Goal: Information Seeking & Learning: Compare options

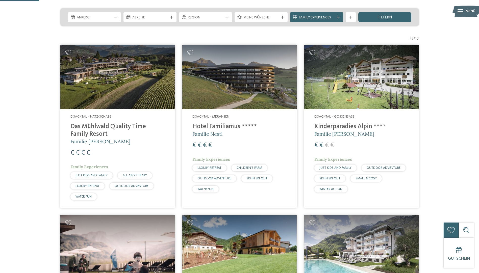
scroll to position [110, 0]
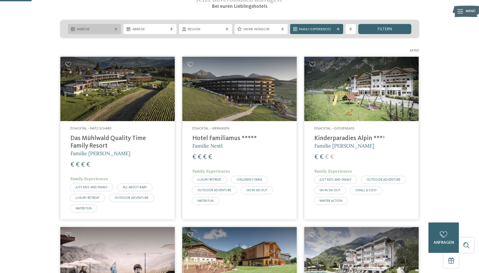
click at [117, 30] on icon at bounding box center [115, 29] width 3 height 3
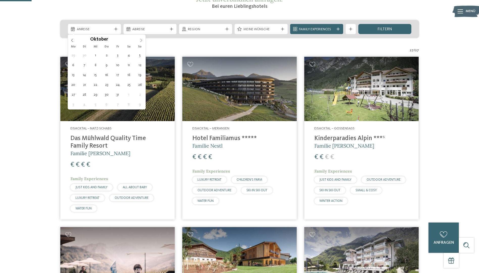
click at [142, 40] on icon at bounding box center [141, 41] width 4 height 4
type input "****"
click at [142, 40] on icon at bounding box center [141, 41] width 4 height 4
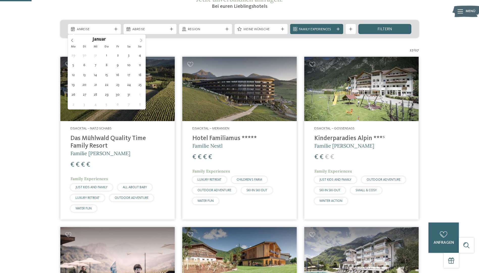
click at [142, 40] on icon at bounding box center [141, 41] width 4 height 4
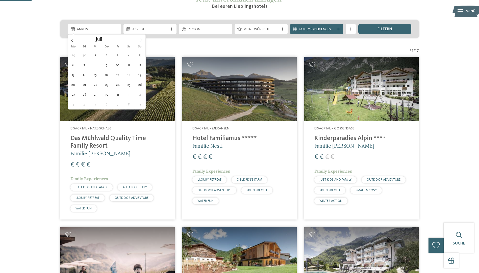
click at [140, 39] on icon at bounding box center [141, 41] width 4 height 4
type div "06.07.2026"
type input "****"
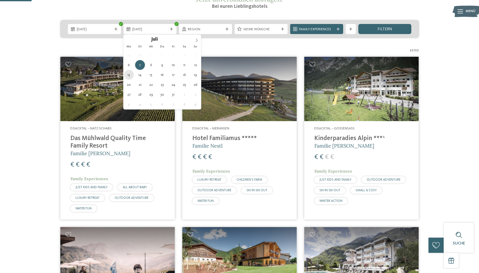
type div "13.07.2026"
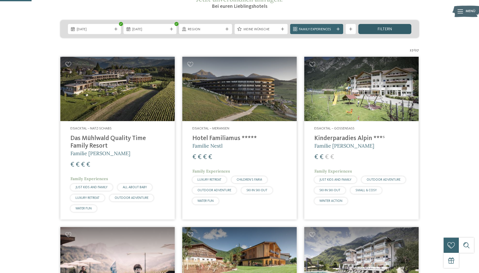
click at [388, 29] on span "filtern" at bounding box center [385, 29] width 15 height 4
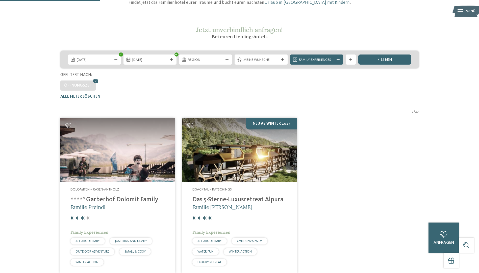
scroll to position [51, 0]
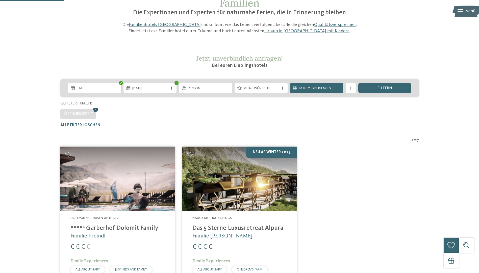
click at [95, 109] on icon at bounding box center [96, 110] width 8 height 7
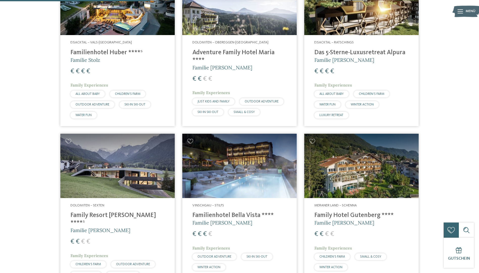
scroll to position [564, 0]
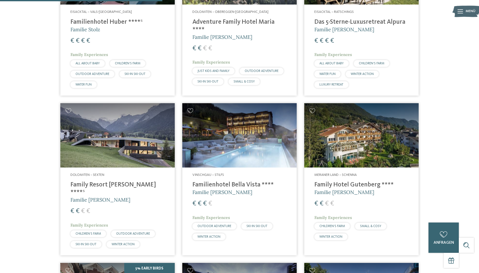
drag, startPoint x: 225, startPoint y: 120, endPoint x: 223, endPoint y: 122, distance: 2.9
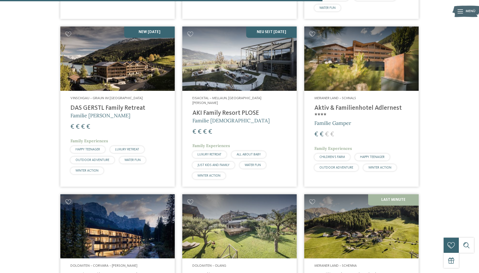
scroll to position [1196, 0]
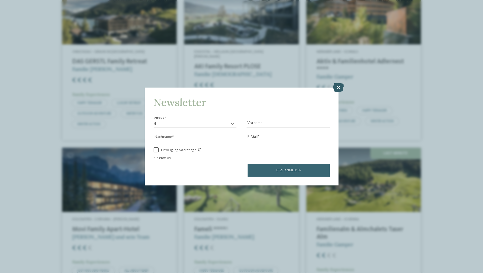
click at [340, 87] on icon at bounding box center [338, 87] width 11 height 9
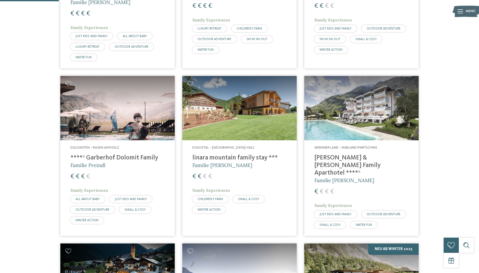
scroll to position [185, 0]
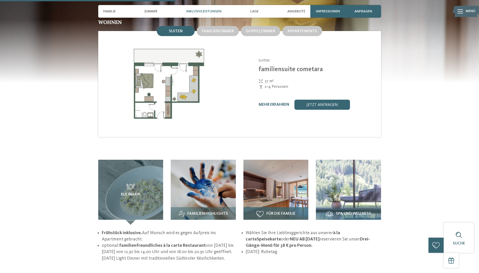
scroll to position [581, 0]
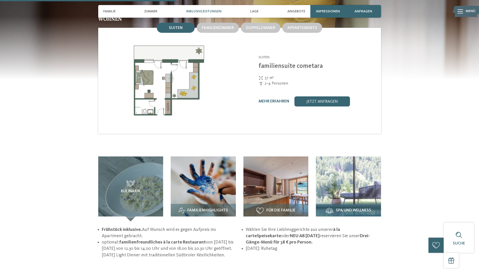
click at [365, 163] on img at bounding box center [348, 189] width 65 height 65
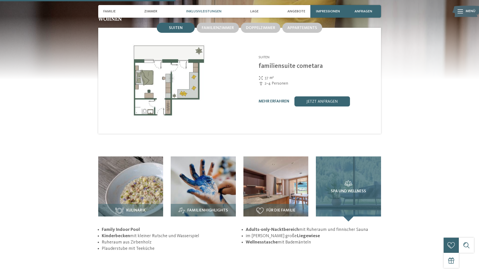
scroll to position [429, 0]
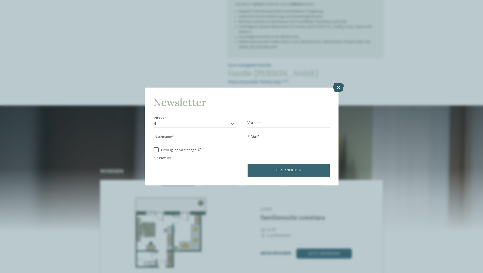
click at [334, 86] on icon at bounding box center [338, 87] width 11 height 9
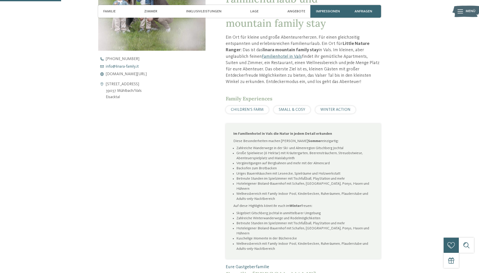
scroll to position [202, 0]
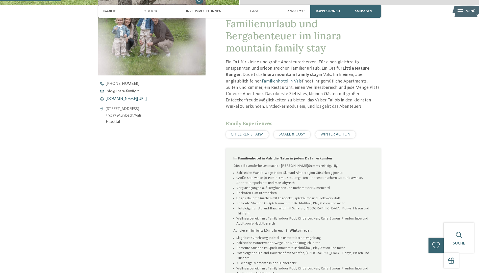
click at [130, 99] on span "www.linara-family.it/de" at bounding box center [126, 99] width 41 height 4
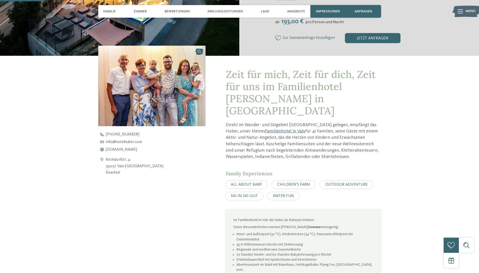
scroll to position [152, 0]
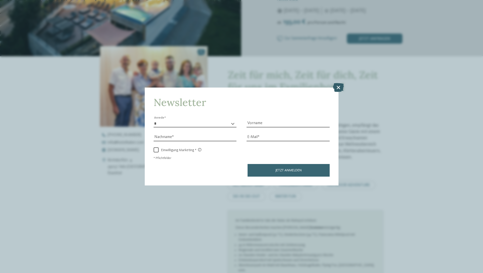
click at [336, 86] on icon at bounding box center [338, 87] width 11 height 9
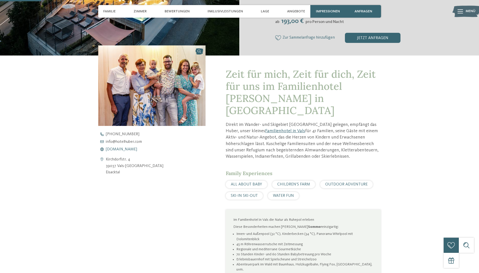
click at [127, 149] on span "www.hotelhuber.com" at bounding box center [121, 149] width 31 height 4
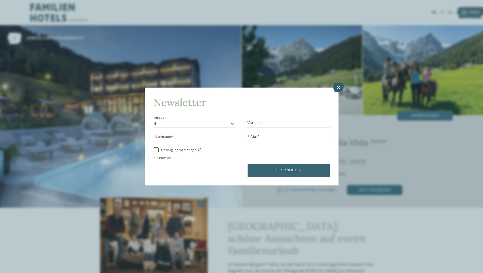
click at [338, 88] on icon at bounding box center [338, 87] width 11 height 9
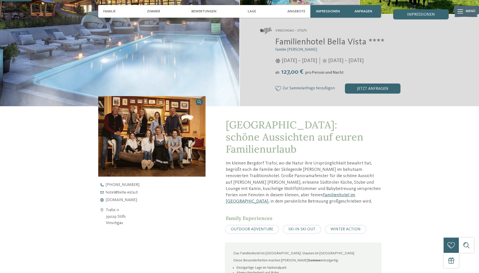
scroll to position [101, 0]
click at [124, 199] on span "www.bella-vista.it" at bounding box center [121, 200] width 31 height 4
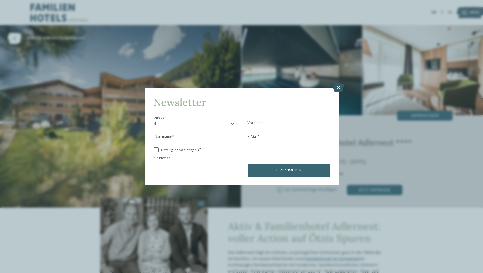
click at [340, 88] on icon at bounding box center [338, 87] width 11 height 9
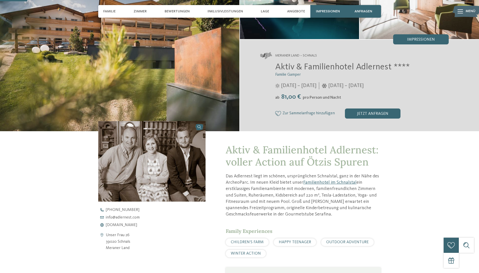
scroll to position [152, 0]
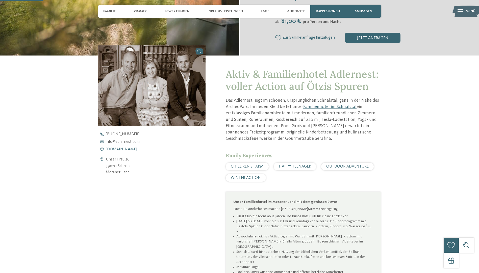
click at [132, 151] on span "www.adlernest.com" at bounding box center [121, 149] width 31 height 4
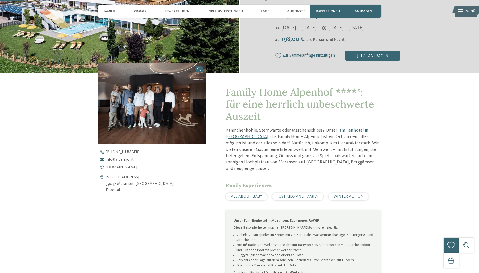
scroll to position [202, 0]
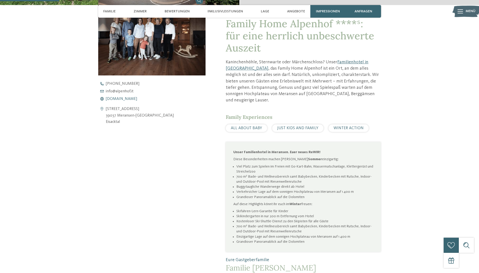
click at [126, 99] on span "[DOMAIN_NAME]" at bounding box center [121, 99] width 31 height 4
